Goal: Task Accomplishment & Management: Use online tool/utility

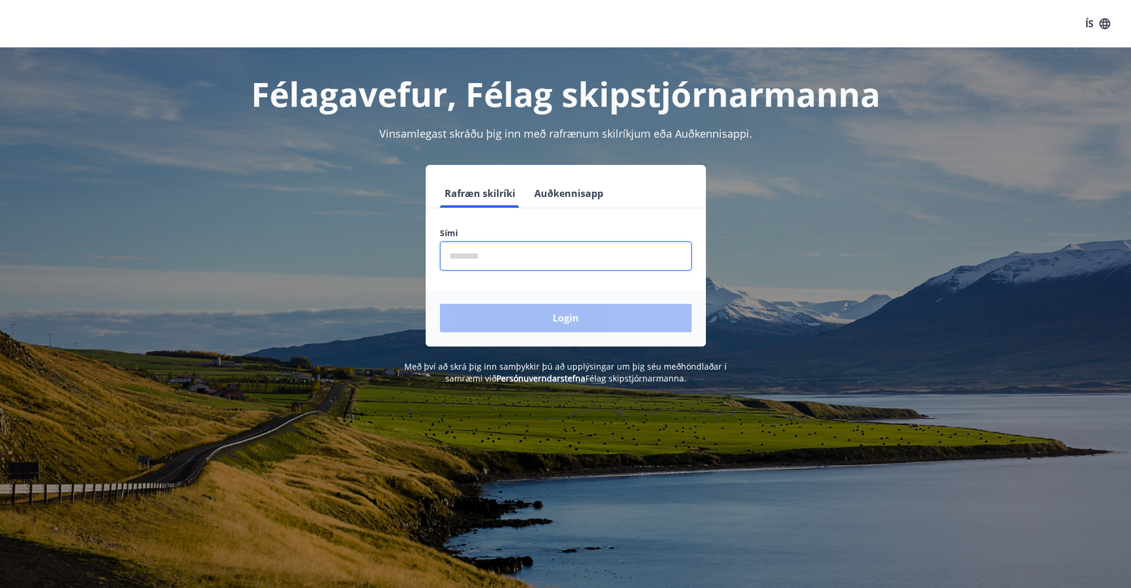
click at [473, 255] on input "phone" at bounding box center [566, 256] width 252 height 29
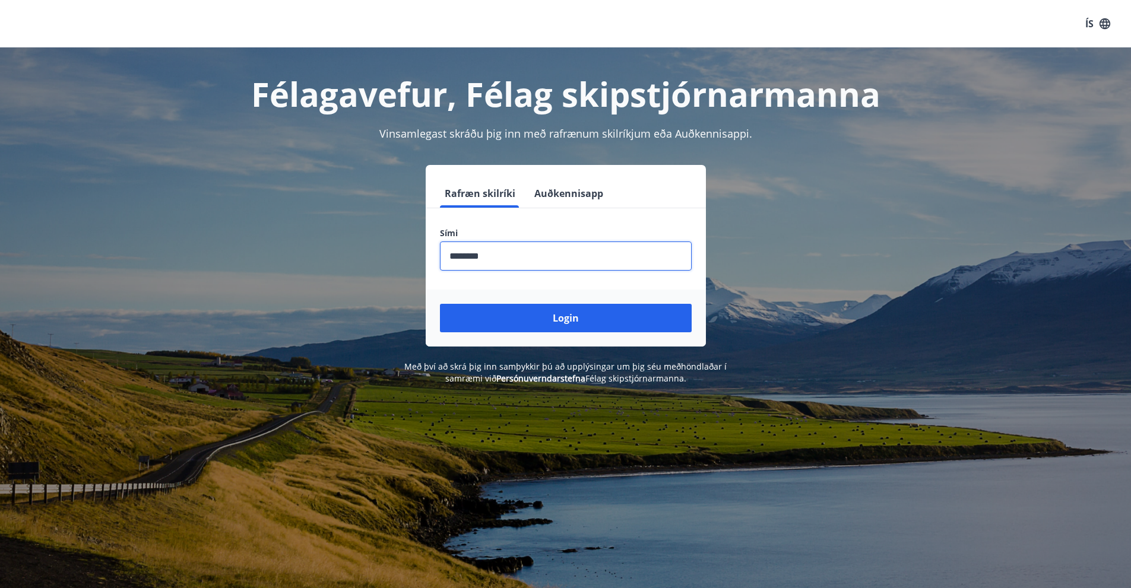
type input "********"
click at [440, 304] on button "Login" at bounding box center [566, 318] width 252 height 28
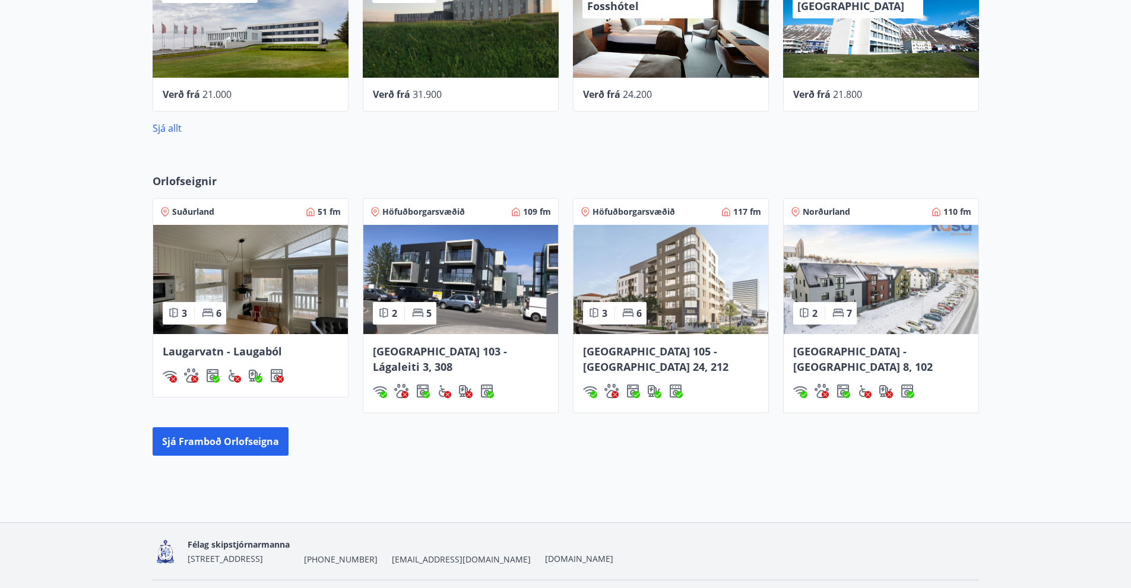
scroll to position [534, 0]
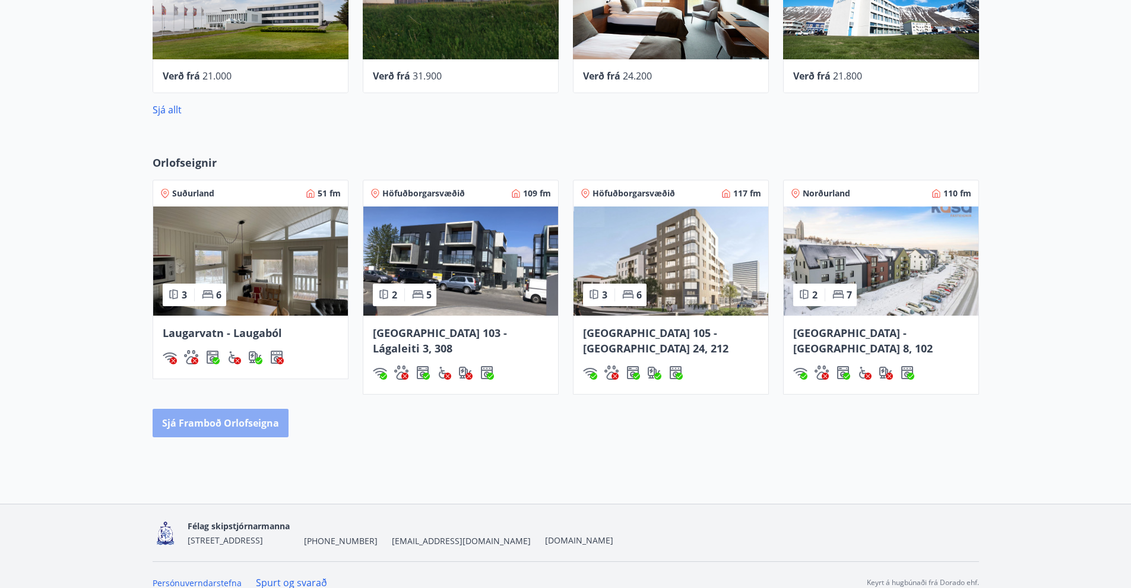
click at [225, 409] on button "Sjá framboð orlofseigna" at bounding box center [221, 423] width 136 height 28
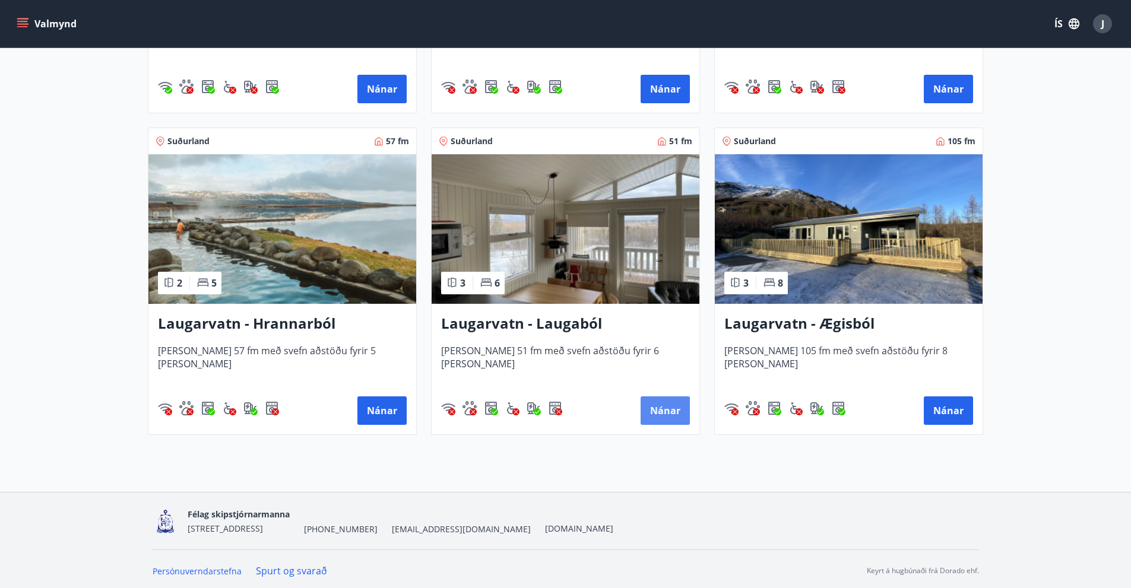
scroll to position [1757, 0]
